Goal: Find specific page/section: Find specific page/section

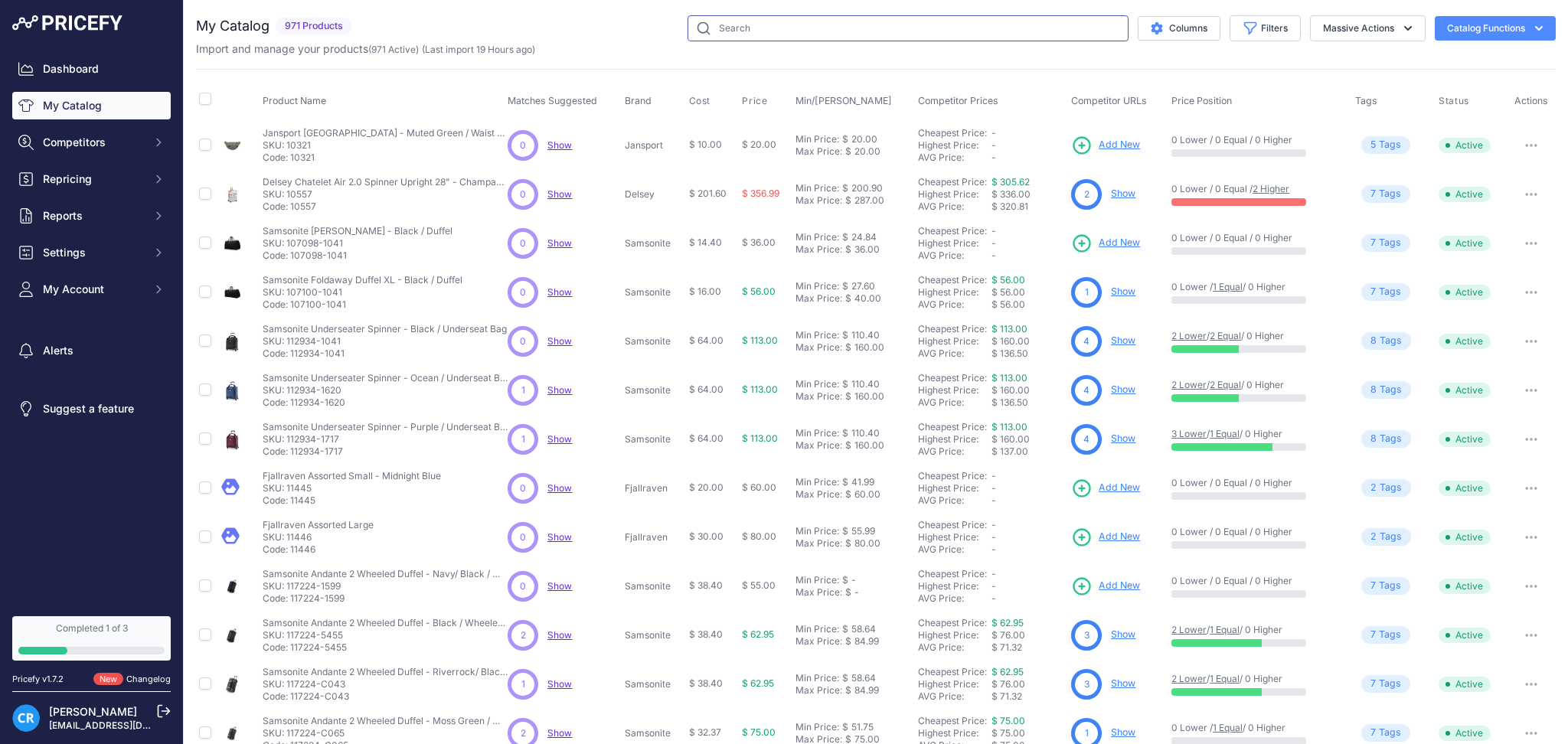
click at [789, 30] on input "text" at bounding box center [907, 28] width 441 height 26
paste input "AC8074-700"
type input "AC8074-700"
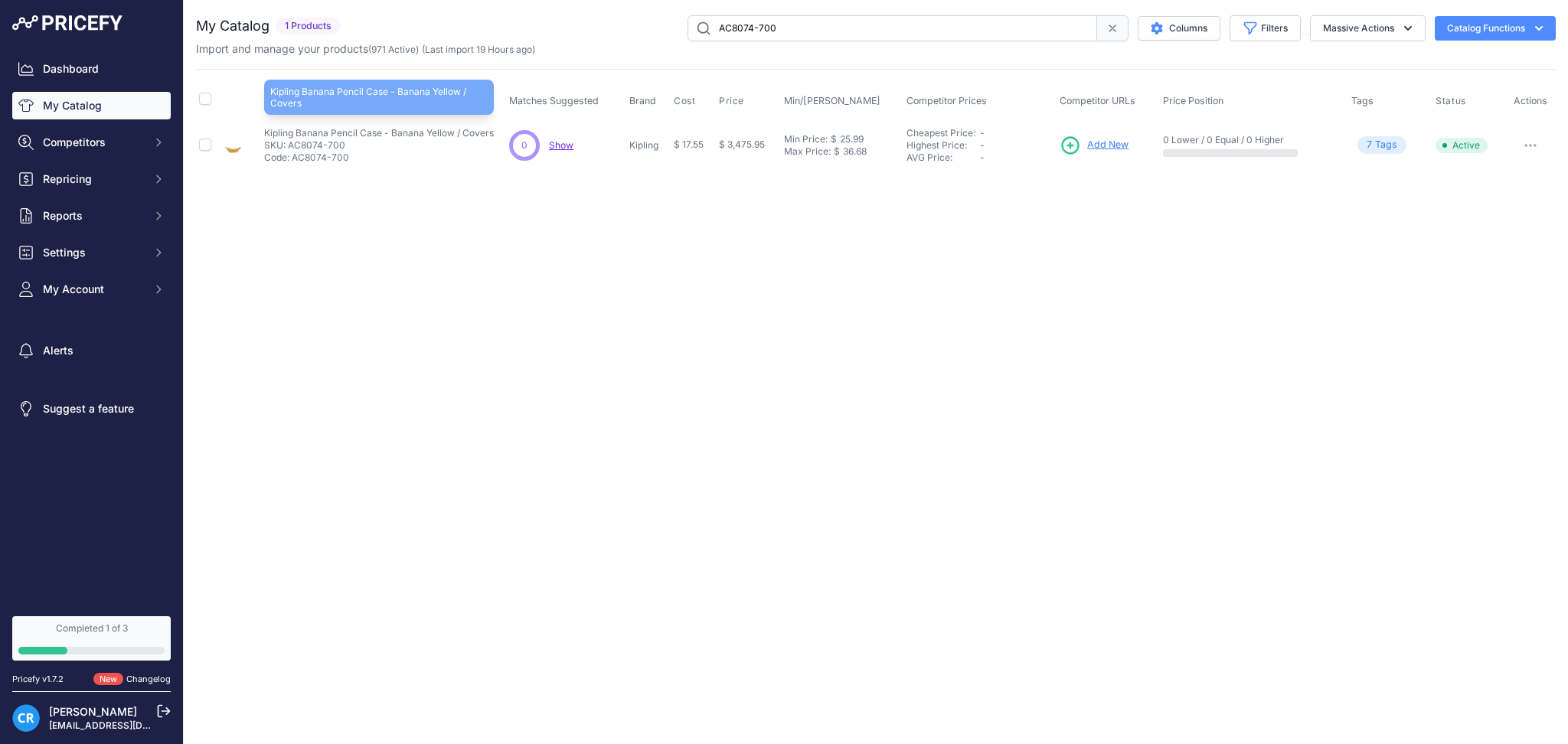
drag, startPoint x: 291, startPoint y: 133, endPoint x: 455, endPoint y: 133, distance: 164.0
click at [455, 133] on tr "Kipling Banana Pencil Case - Banana Yellow / Covers Show" at bounding box center [875, 144] width 1360 height 50
click at [498, 386] on div "Close You are not connected to the internet." at bounding box center [875, 372] width 1384 height 744
drag, startPoint x: 262, startPoint y: 129, endPoint x: 455, endPoint y: 128, distance: 193.0
click at [455, 128] on td "Kipling Banana Pencil Case - Banana Yellow / Covers Kipling Banana Pencil Case …" at bounding box center [383, 144] width 245 height 50
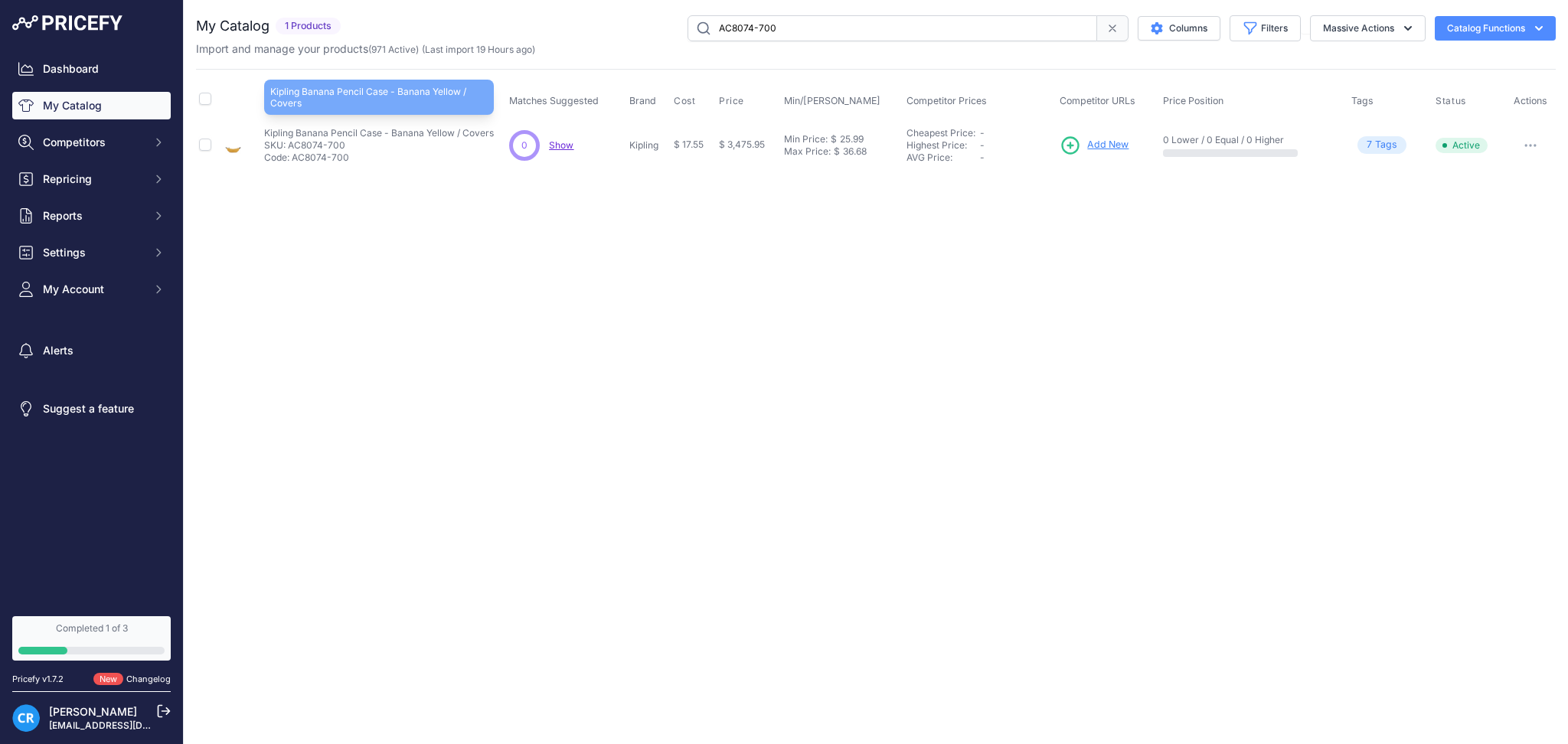
copy p "Kipling Banana Pencil Case - Banana Yellow"
